Goal: Task Accomplishment & Management: Manage account settings

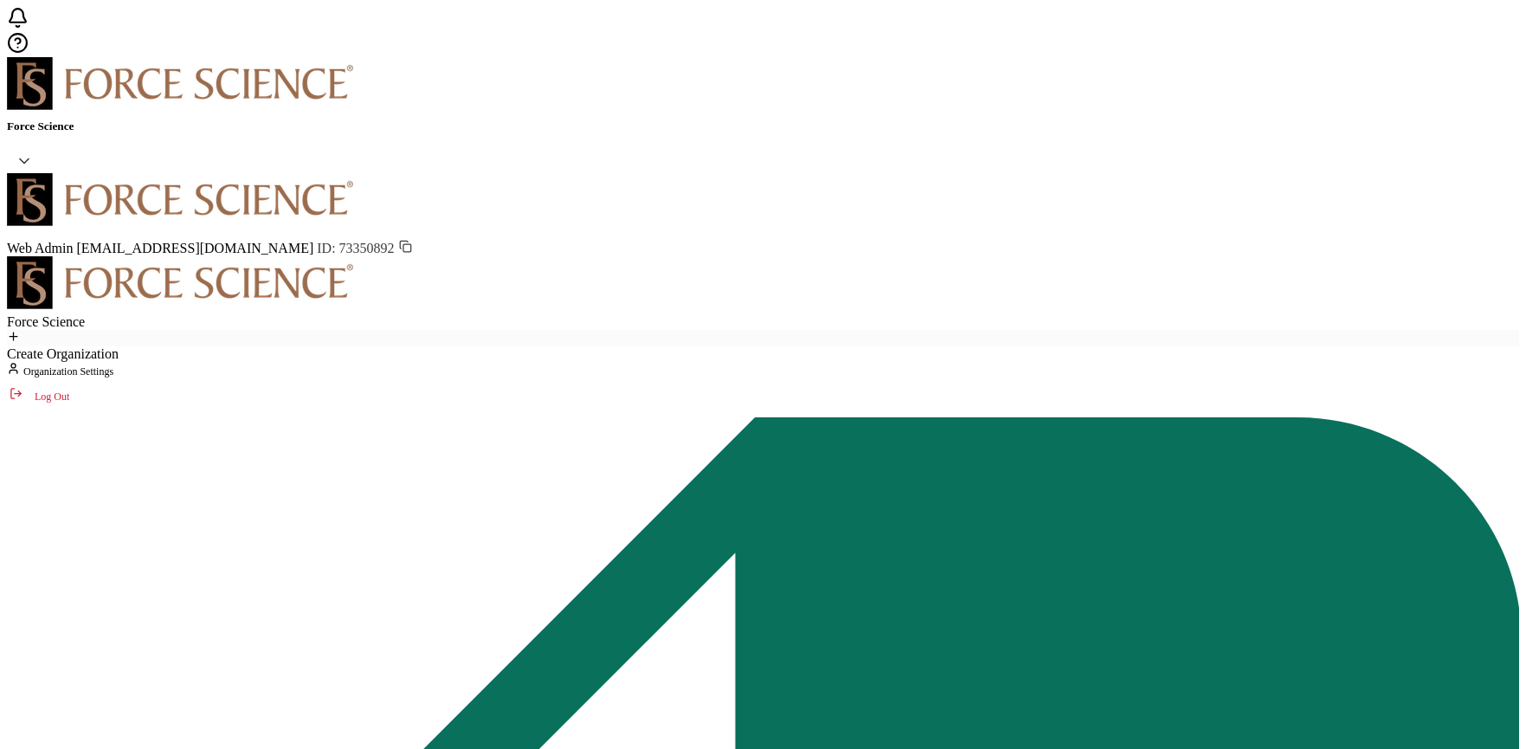
paste input "[EMAIL_ADDRESS][DOMAIN_NAME]"
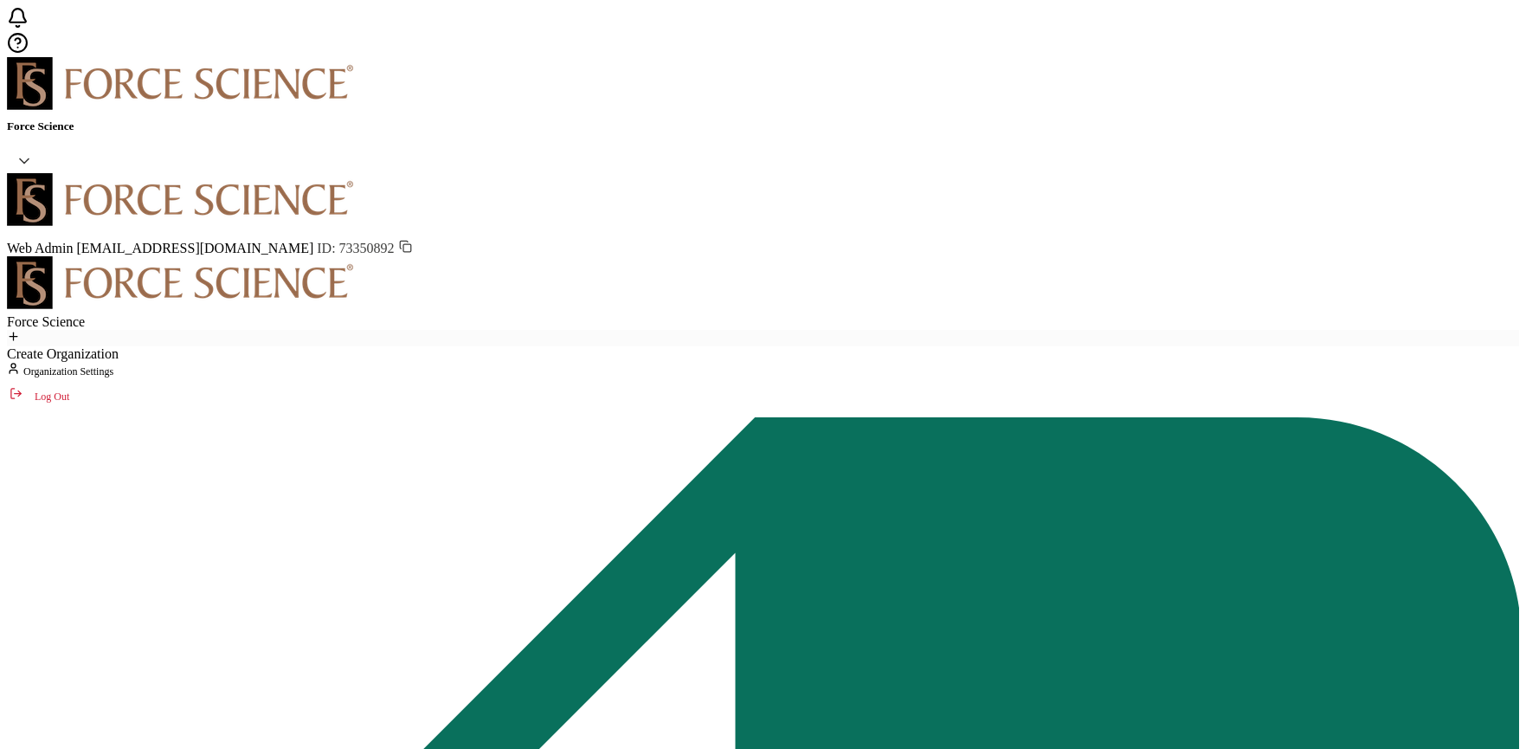
type input "[EMAIL_ADDRESS][DOMAIN_NAME]"
drag, startPoint x: 831, startPoint y: 91, endPoint x: 919, endPoint y: 78, distance: 89.2
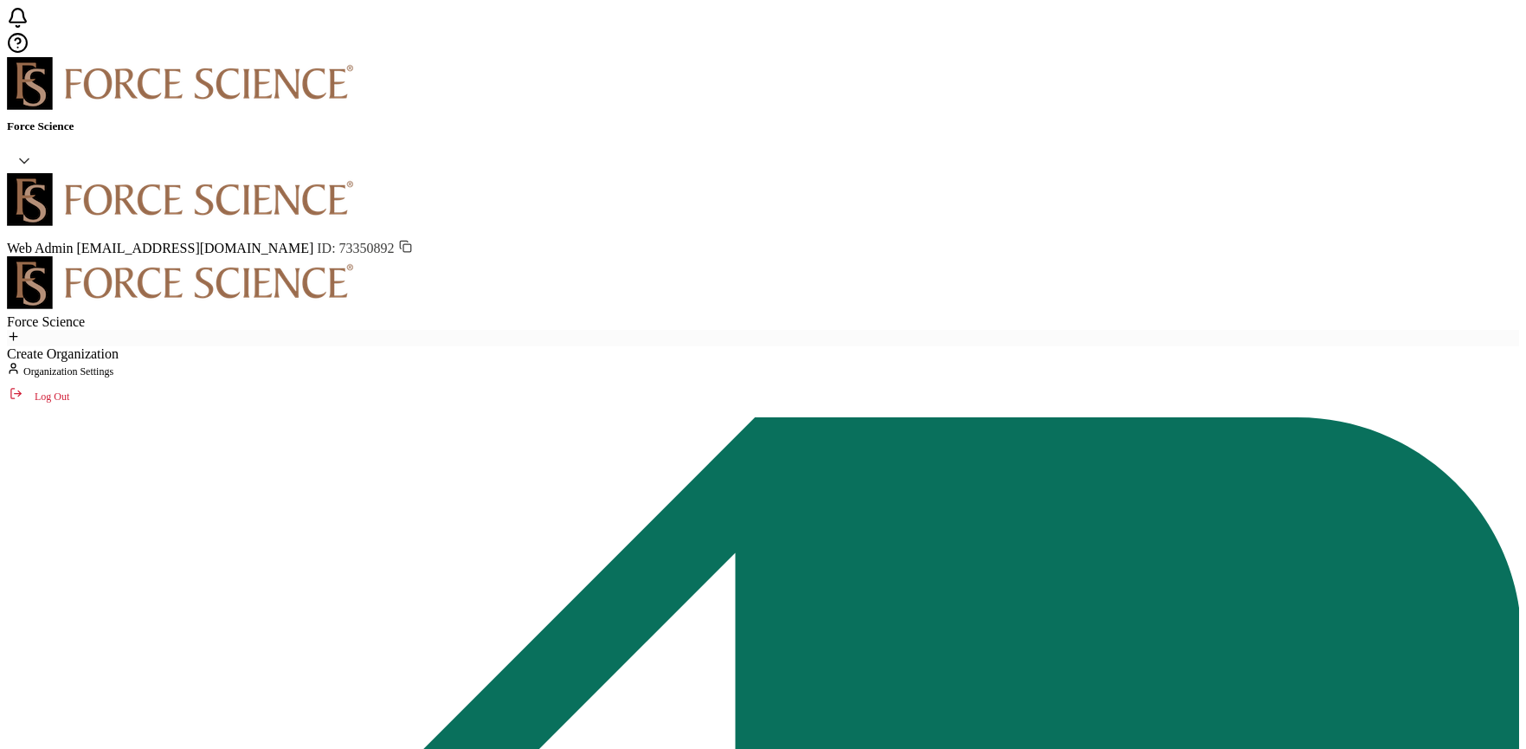
paste input "[EMAIL_ADDRESS][DOMAIN_NAME]"
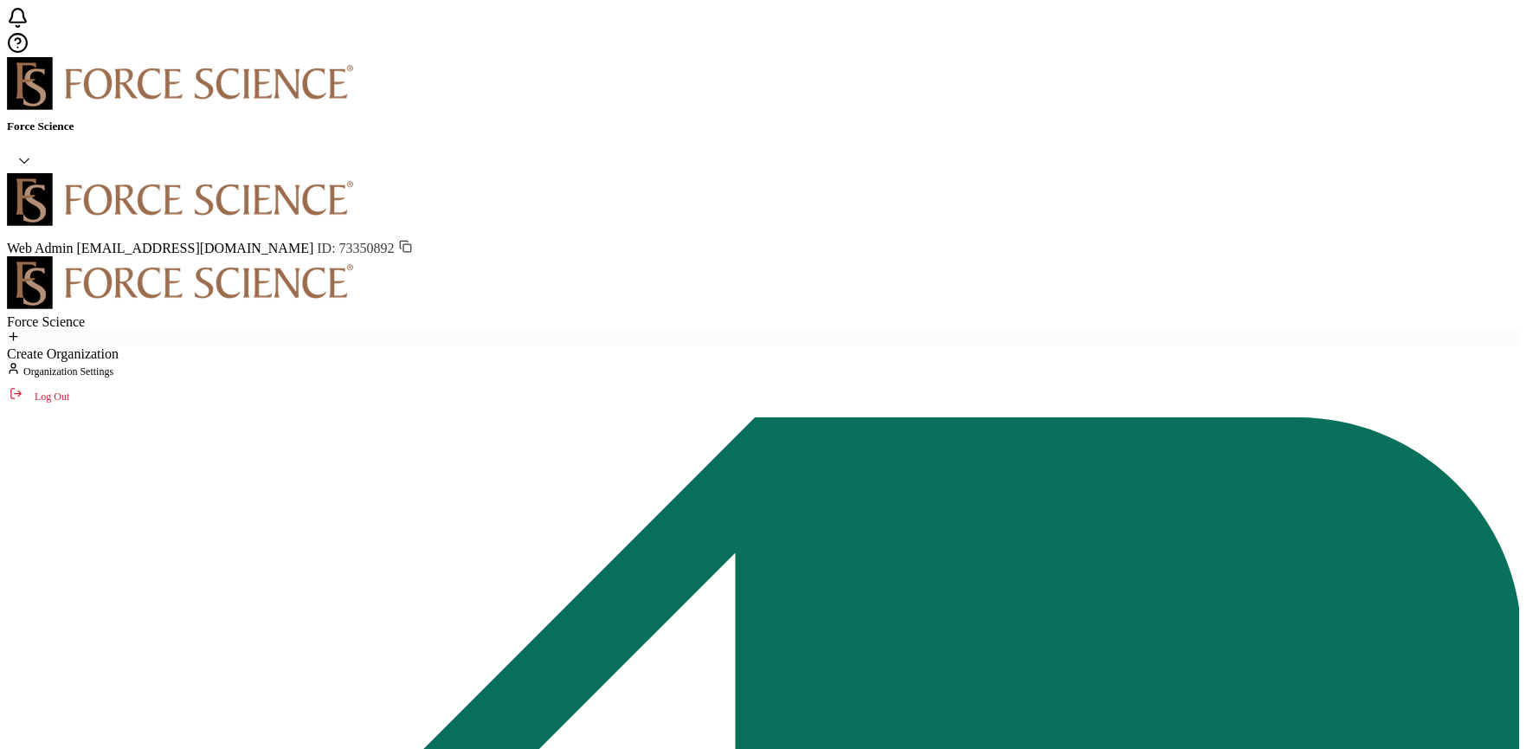
paste input "jamstutz@iuhealth"
type input "[EMAIL_ADDRESS][DOMAIN_NAME]"
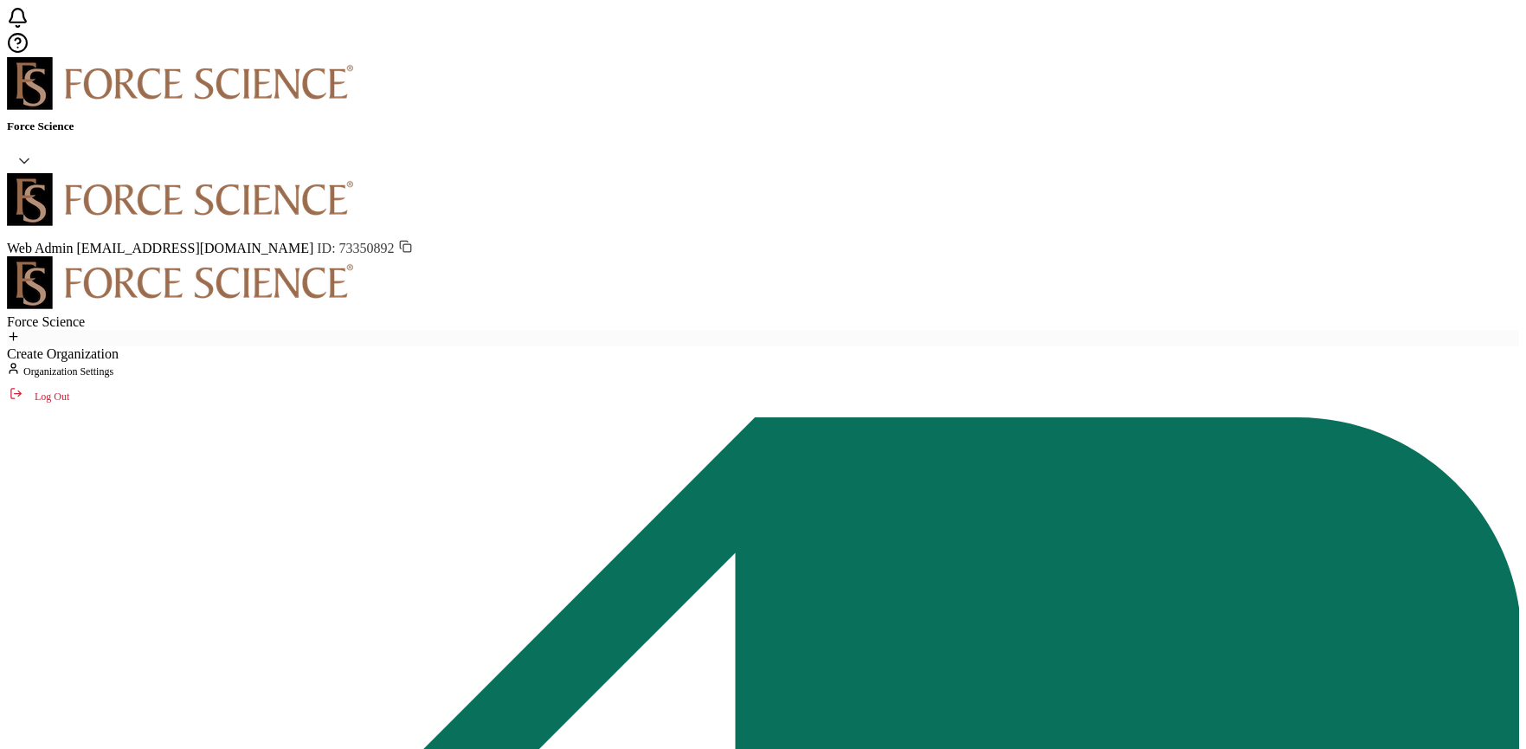
paste input "[EMAIL_ADDRESS][DOMAIN_NAME]"
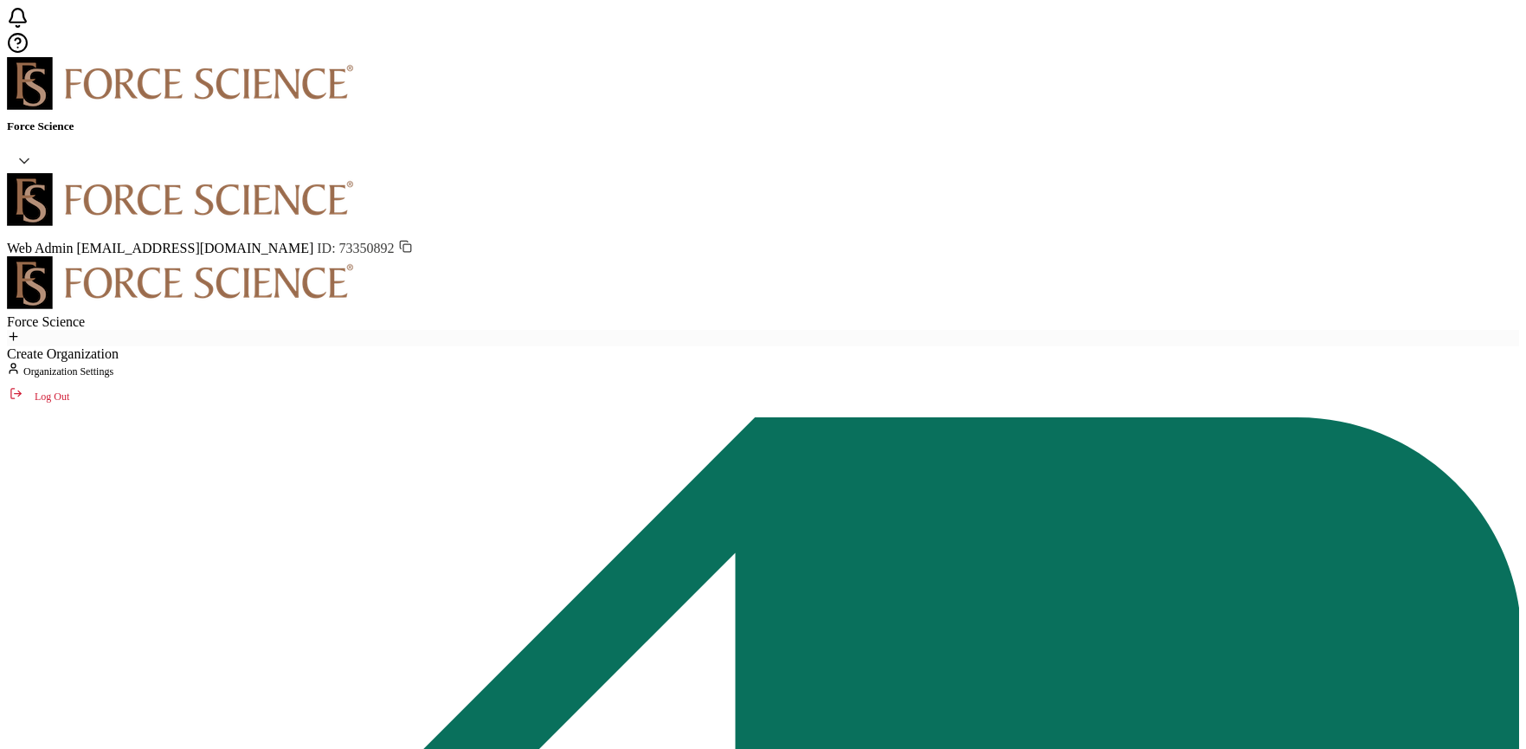
paste input "[EMAIL_ADDRESS][DOMAIN_NAME]"
type input "[EMAIL_ADDRESS][DOMAIN_NAME]"
